Goal: Transaction & Acquisition: Purchase product/service

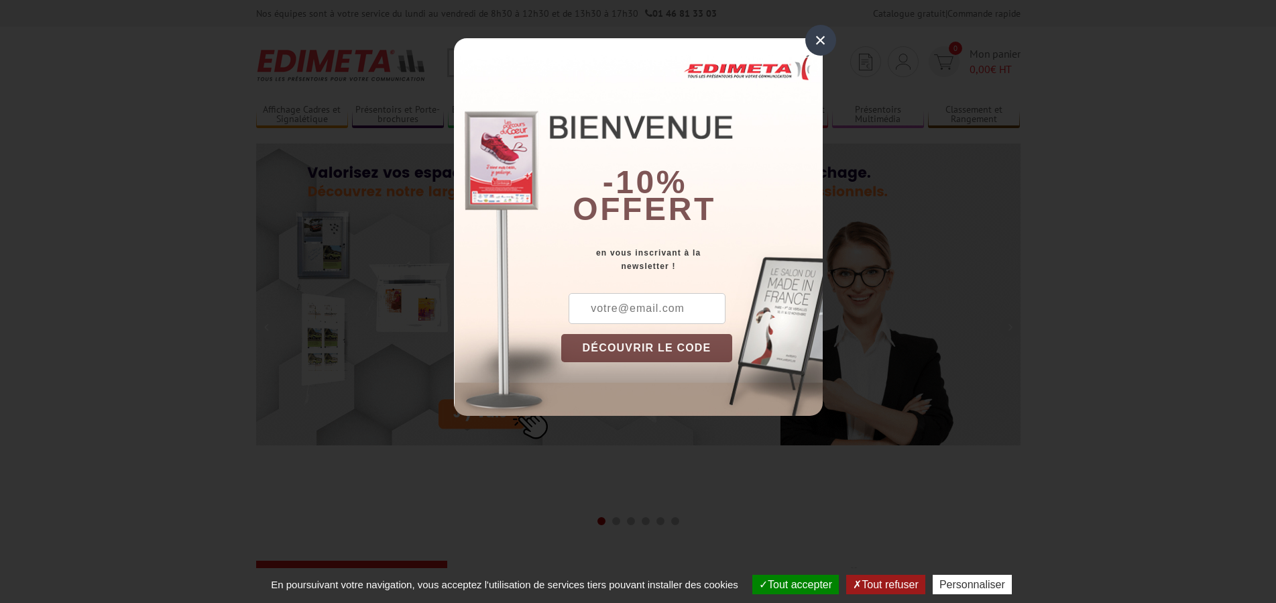
click at [819, 42] on div "×" at bounding box center [820, 40] width 31 height 31
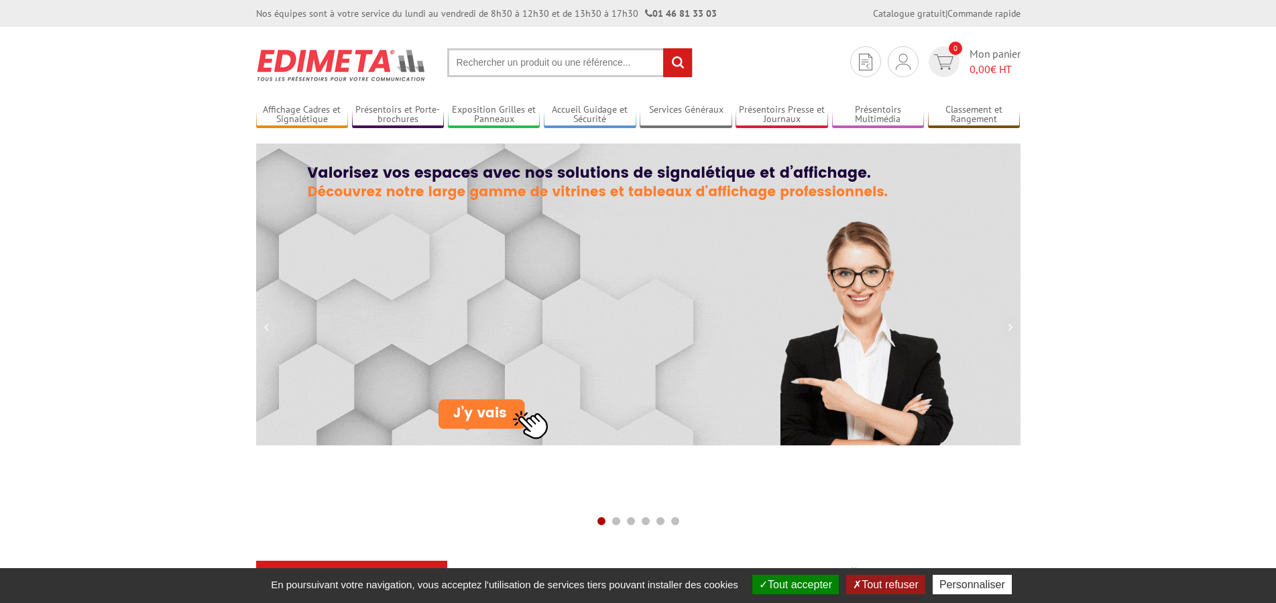
click at [577, 68] on input "text" at bounding box center [569, 62] width 245 height 29
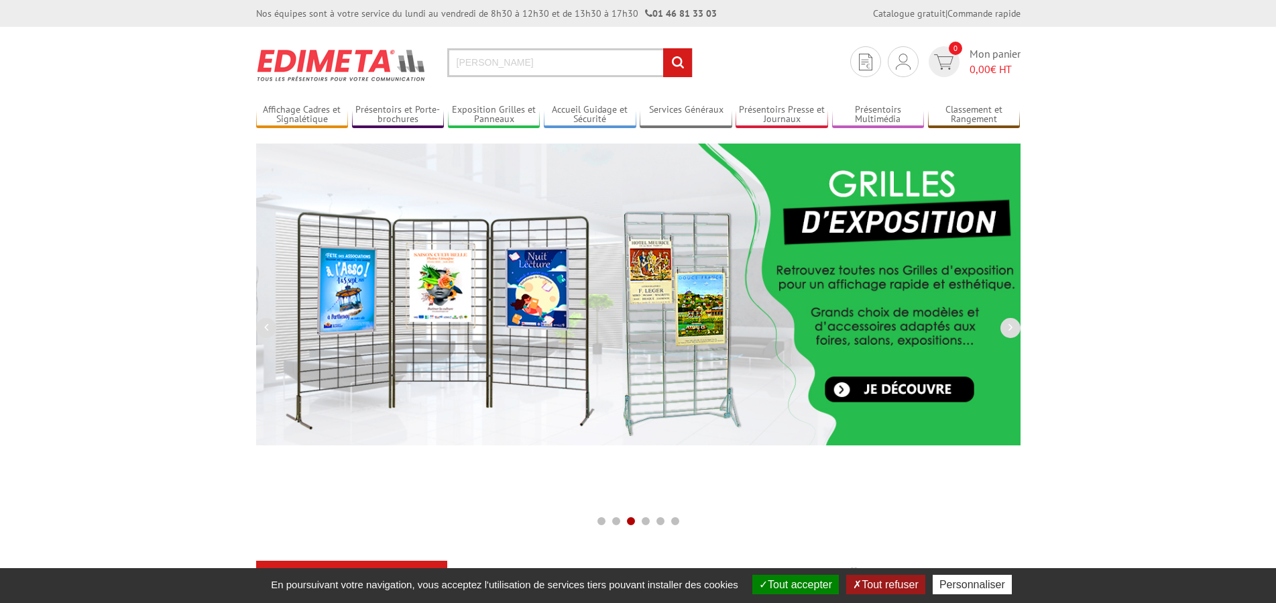
type input "[PERSON_NAME]"
click at [663, 48] on input "rechercher" at bounding box center [677, 62] width 29 height 29
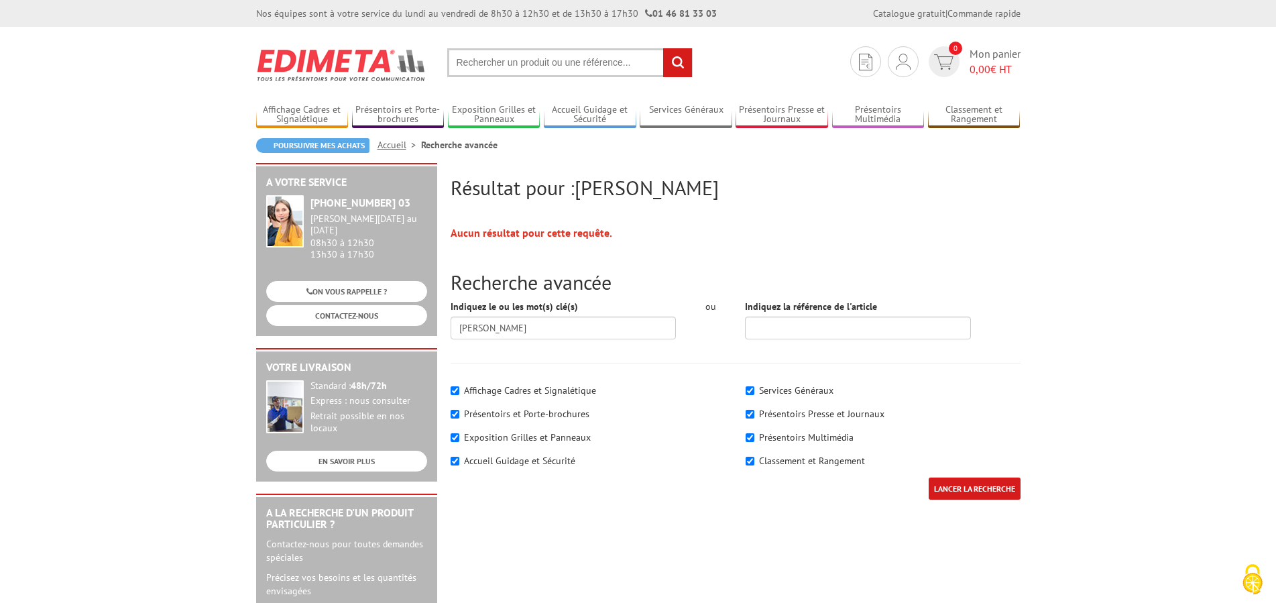
click at [553, 71] on input "text" at bounding box center [569, 62] width 245 height 29
type input "vitrine exposition"
click at [663, 48] on input "rechercher" at bounding box center [677, 62] width 29 height 29
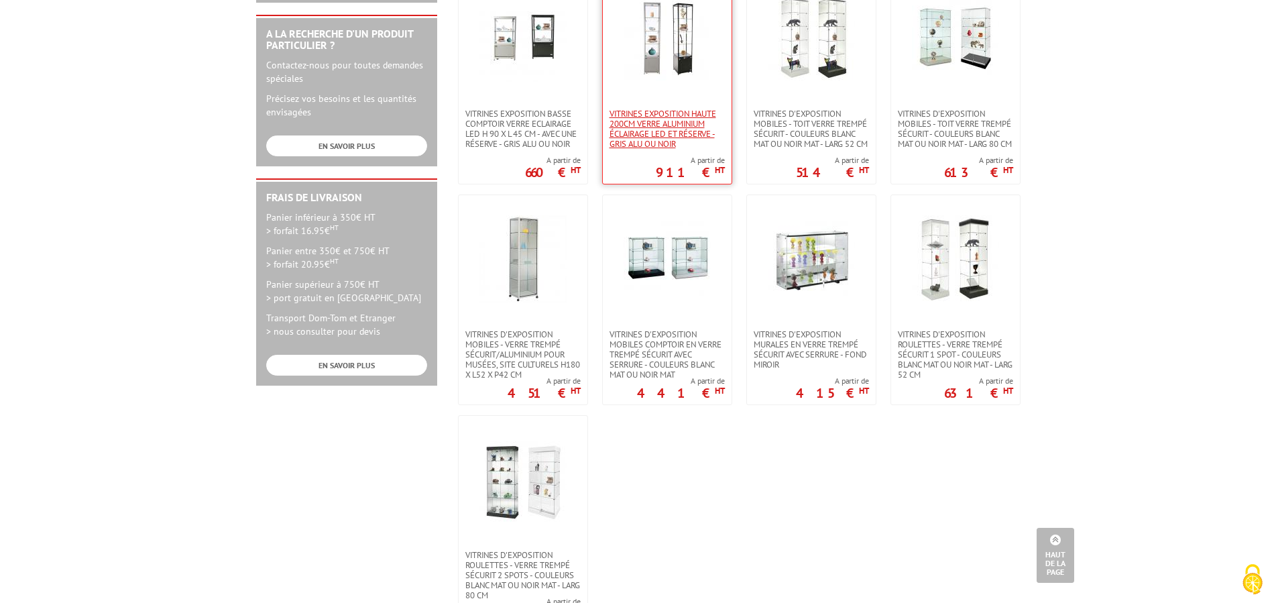
scroll to position [547, 0]
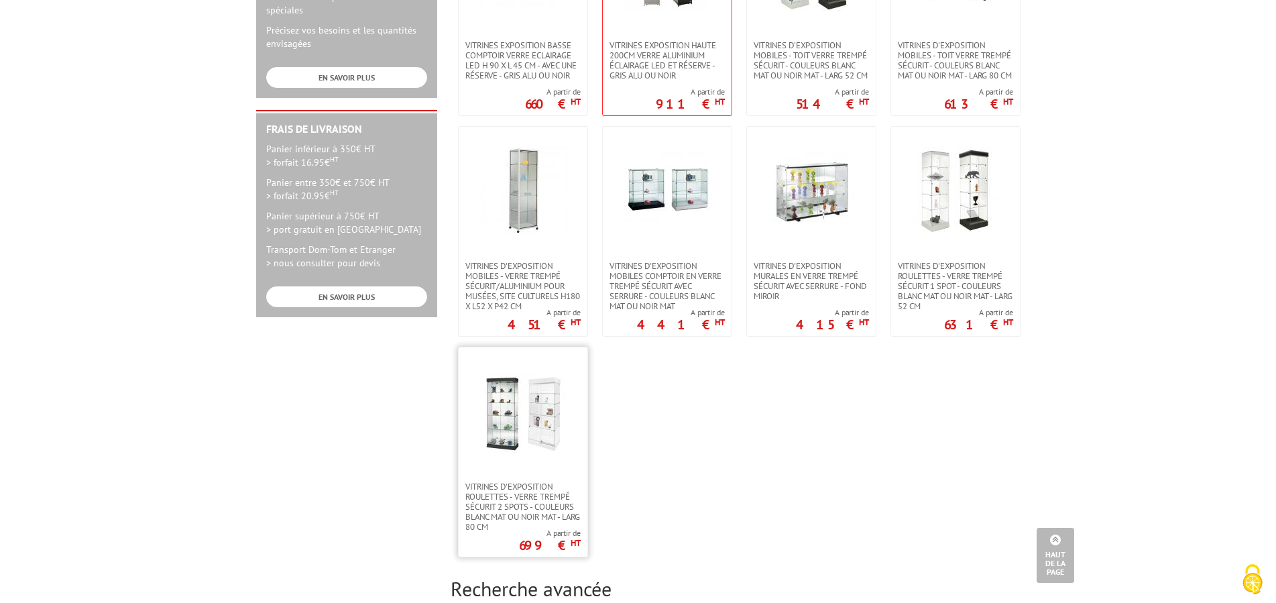
click at [516, 433] on img at bounding box center [523, 411] width 87 height 87
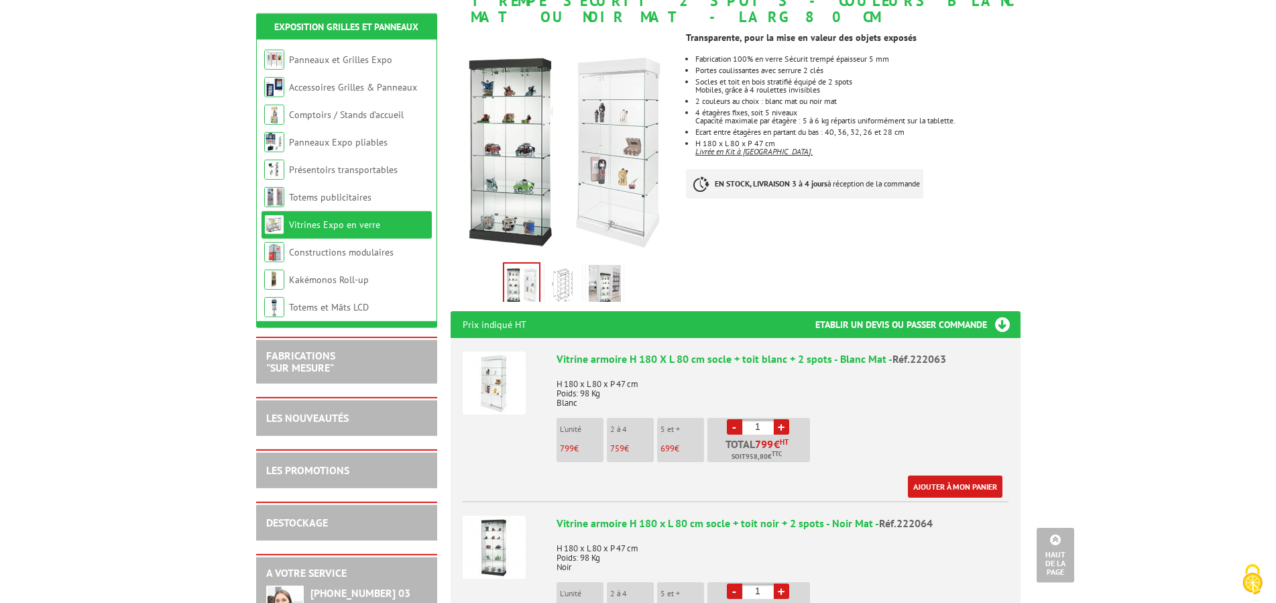
scroll to position [137, 0]
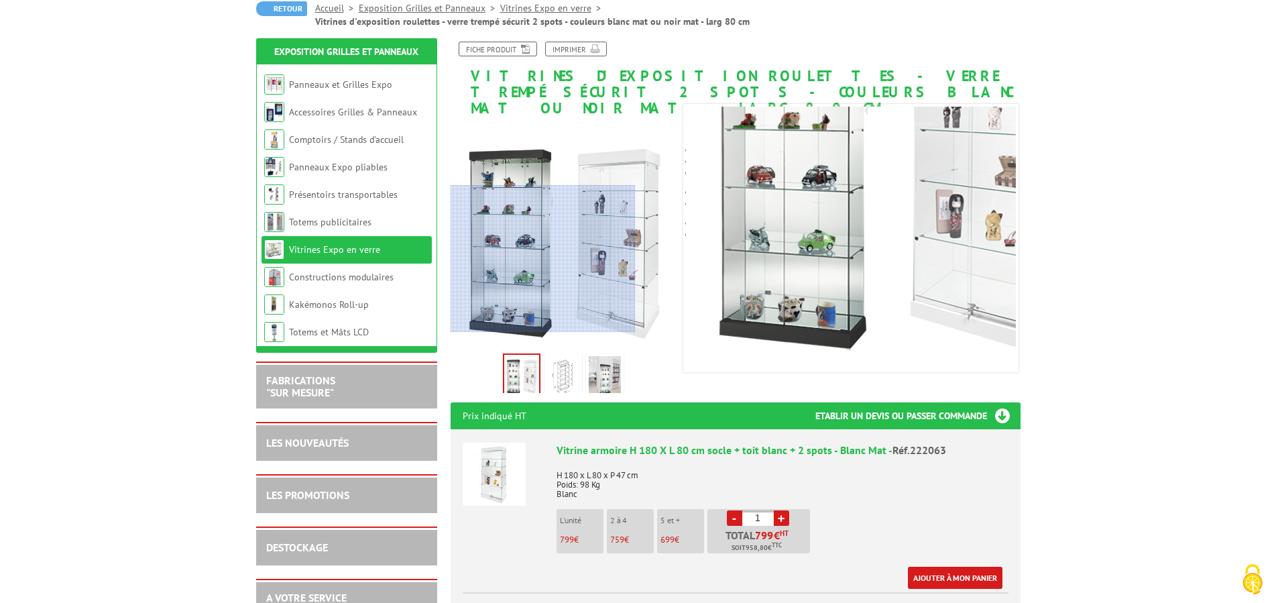
click at [528, 264] on div at bounding box center [543, 259] width 185 height 148
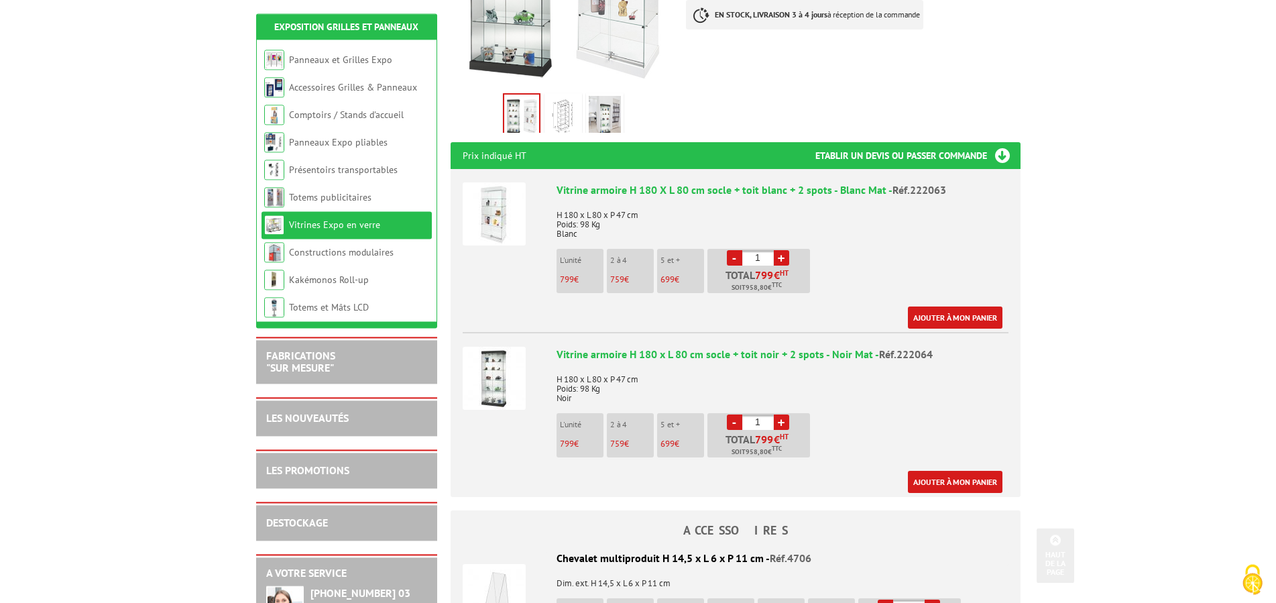
scroll to position [408, 0]
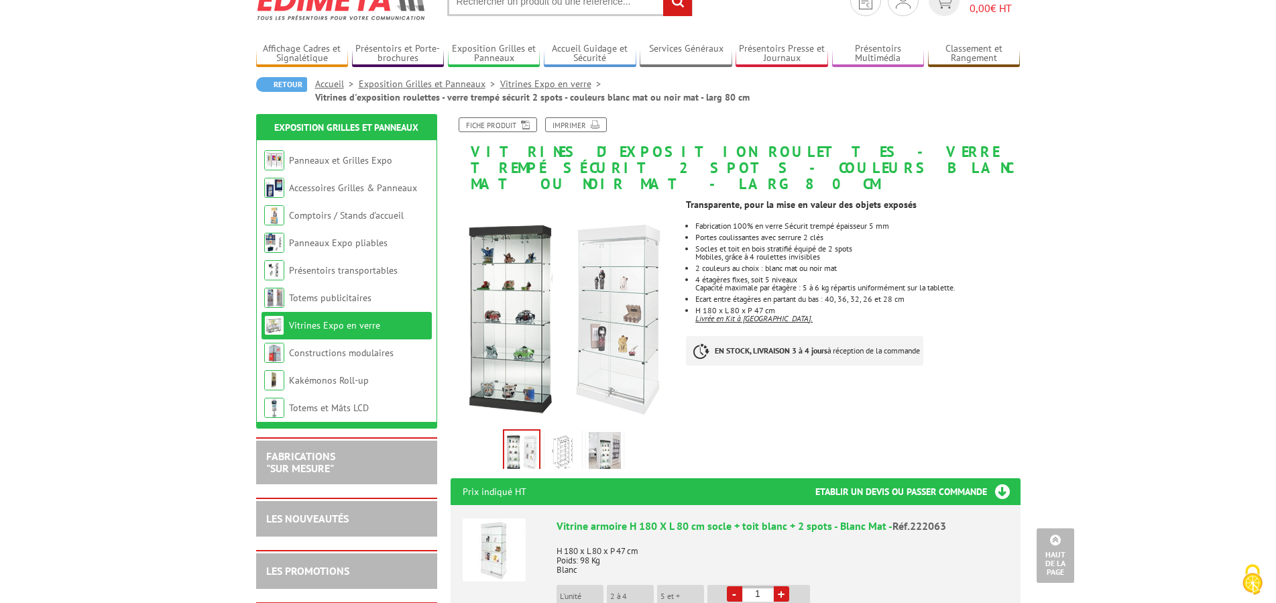
scroll to position [0, 0]
